Goal: Find specific page/section: Find specific page/section

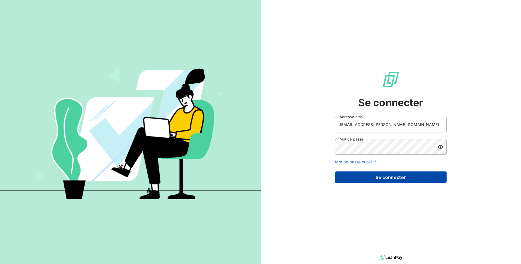
click at [376, 175] on button "Se connecter" at bounding box center [391, 178] width 112 height 12
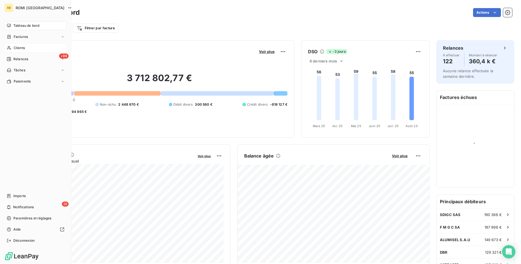
click at [25, 48] on span "Clients" at bounding box center [19, 47] width 11 height 5
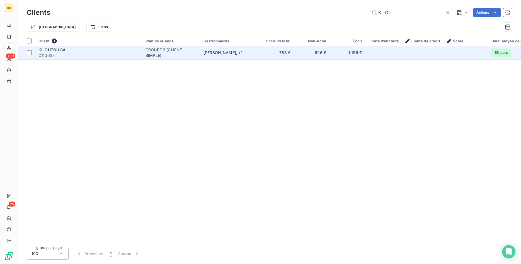
type input "KILOU"
click at [265, 52] on td "768 €" at bounding box center [276, 52] width 36 height 13
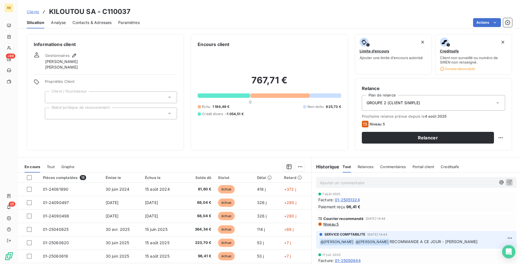
scroll to position [114, 0]
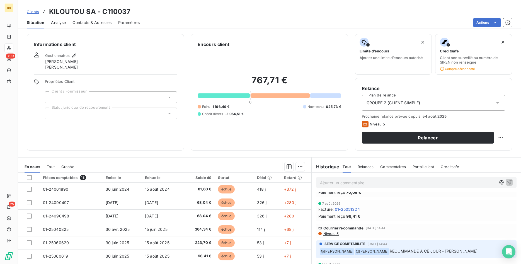
click at [337, 234] on span "Niveau 5" at bounding box center [331, 234] width 16 height 4
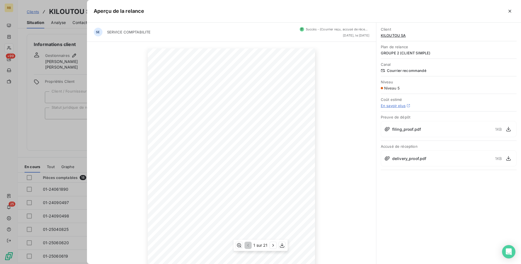
scroll to position [28, 0]
click at [273, 245] on icon "button" at bounding box center [274, 246] width 6 height 6
click at [274, 245] on icon "button" at bounding box center [273, 245] width 1 height 3
click at [249, 245] on icon "button" at bounding box center [248, 246] width 6 height 6
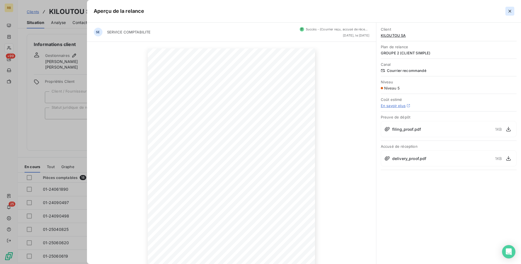
click at [508, 10] on icon "button" at bounding box center [510, 11] width 6 height 6
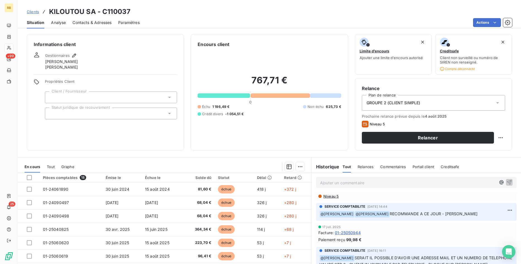
scroll to position [142, 0]
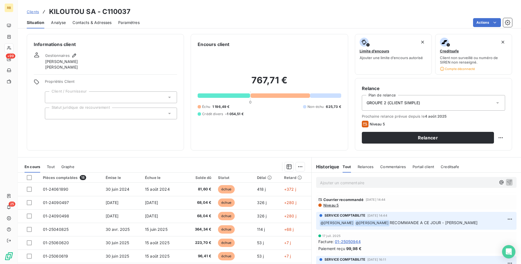
click at [334, 204] on span "Niveau 5" at bounding box center [331, 205] width 16 height 4
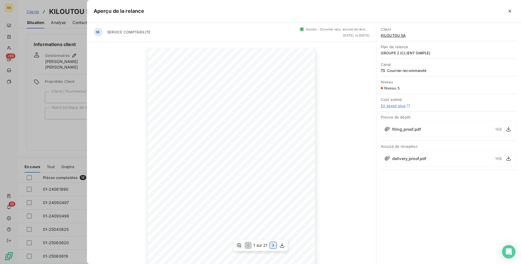
click at [273, 244] on icon "button" at bounding box center [274, 246] width 6 height 6
click at [510, 10] on icon "button" at bounding box center [510, 11] width 6 height 6
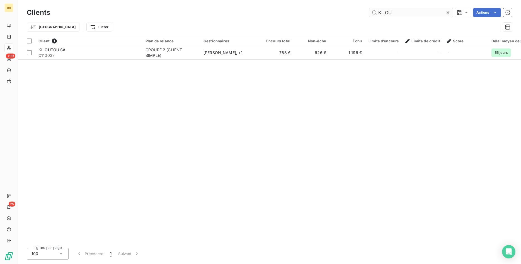
drag, startPoint x: 394, startPoint y: 12, endPoint x: 368, endPoint y: 12, distance: 25.7
click at [370, 12] on input "KILOU" at bounding box center [412, 12] width 84 height 9
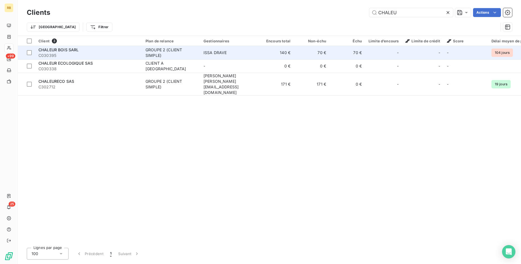
type input "CHALEU"
click at [288, 51] on td "140 €" at bounding box center [276, 52] width 36 height 13
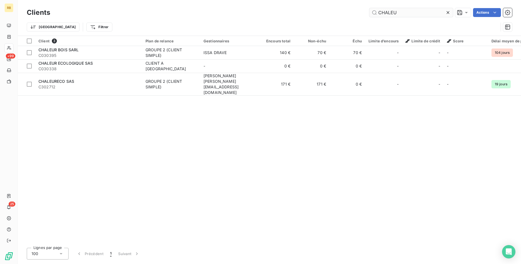
drag, startPoint x: 421, startPoint y: 15, endPoint x: 278, endPoint y: 4, distance: 143.5
click at [370, 8] on input "CHALEU" at bounding box center [412, 12] width 84 height 9
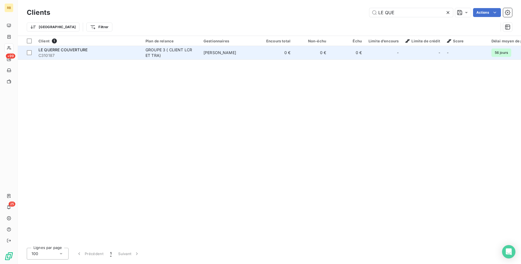
type input "LE QUE"
click at [223, 49] on td "XAVIER MAHE" at bounding box center [229, 52] width 58 height 13
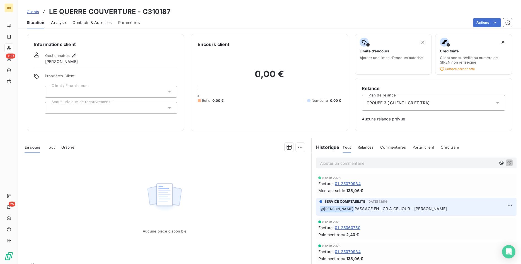
click at [360, 228] on span "01-25060750" at bounding box center [348, 228] width 26 height 6
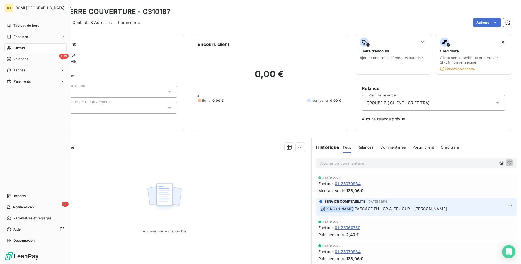
click at [22, 47] on span "Clients" at bounding box center [19, 47] width 11 height 5
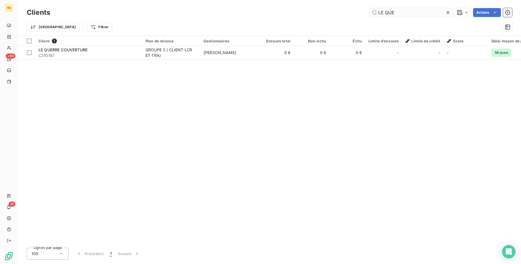
drag, startPoint x: 401, startPoint y: 11, endPoint x: 292, endPoint y: 12, distance: 108.8
click at [370, 12] on input "LE QUE" at bounding box center [412, 12] width 84 height 9
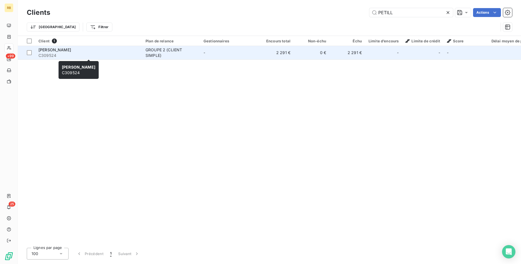
type input "PETILL"
click at [122, 54] on span "C309524" at bounding box center [88, 56] width 100 height 6
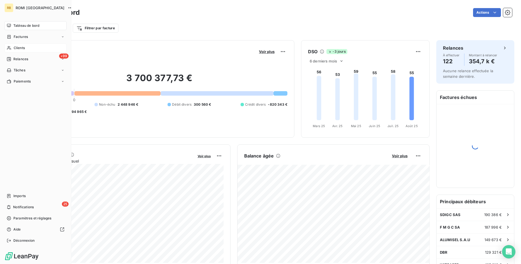
click at [15, 47] on span "Clients" at bounding box center [19, 47] width 11 height 5
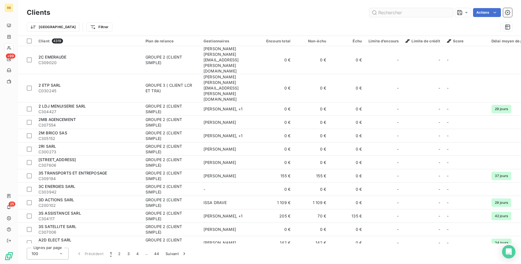
click at [387, 11] on input "text" at bounding box center [412, 12] width 84 height 9
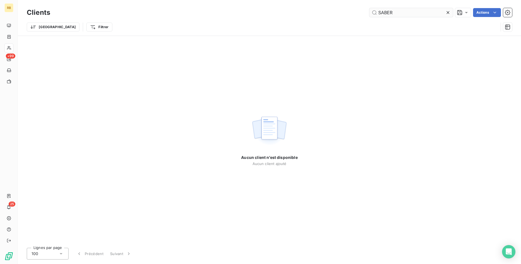
drag, startPoint x: 397, startPoint y: 11, endPoint x: 360, endPoint y: 13, distance: 37.4
click at [370, 13] on input "SABER" at bounding box center [412, 12] width 84 height 9
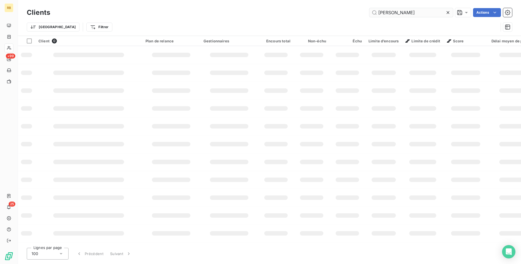
type input "SADER"
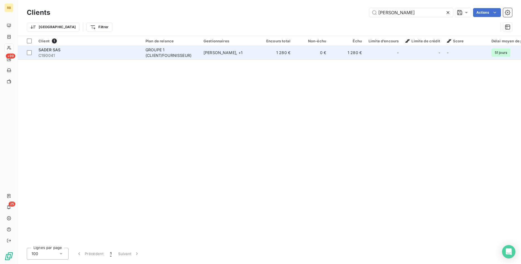
click at [287, 55] on td "1 280 €" at bounding box center [276, 52] width 36 height 13
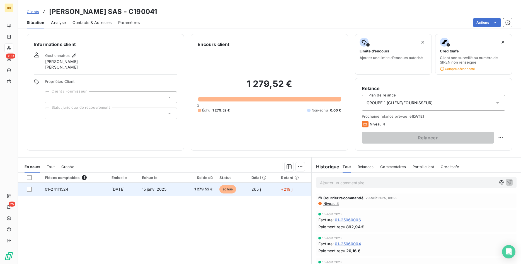
click at [138, 188] on td "30 nov. 2024" at bounding box center [123, 189] width 30 height 13
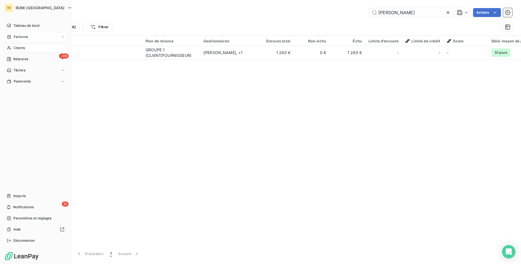
click at [21, 35] on span "Factures" at bounding box center [21, 36] width 14 height 5
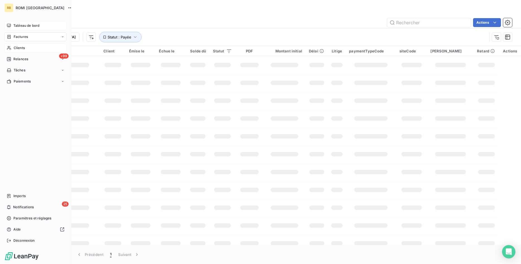
click at [32, 26] on span "Tableau de bord" at bounding box center [26, 25] width 26 height 5
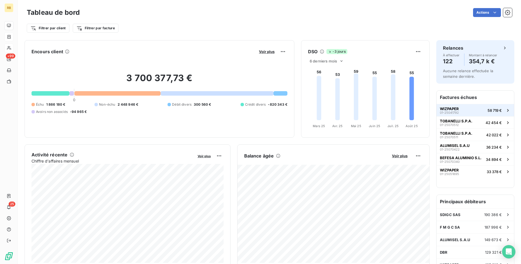
click at [449, 110] on span "WIZPAPER" at bounding box center [449, 109] width 19 height 4
